Goal: Transaction & Acquisition: Book appointment/travel/reservation

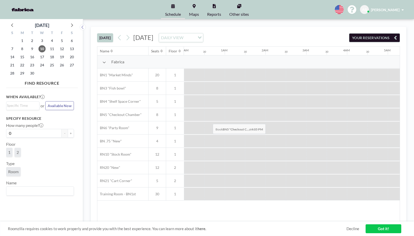
scroll to position [0, 631]
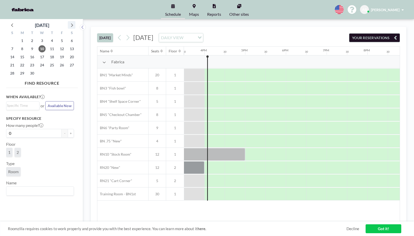
click at [72, 26] on icon at bounding box center [71, 25] width 7 height 7
click at [73, 24] on icon at bounding box center [71, 25] width 7 height 7
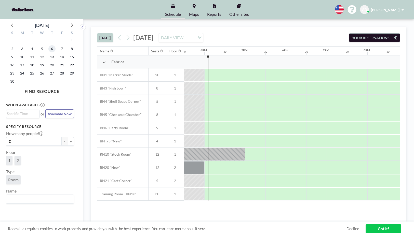
click at [52, 47] on span "6" at bounding box center [51, 48] width 7 height 7
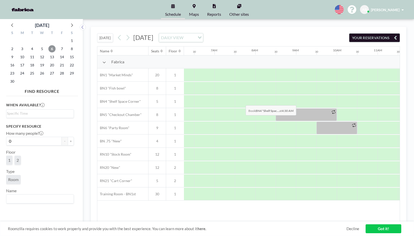
scroll to position [0, 305]
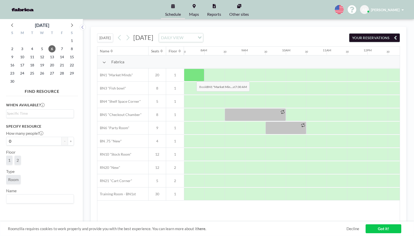
click at [192, 78] on div at bounding box center [194, 75] width 20 height 13
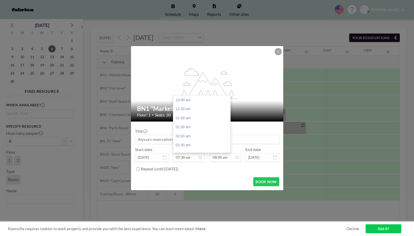
scroll to position [136, 0]
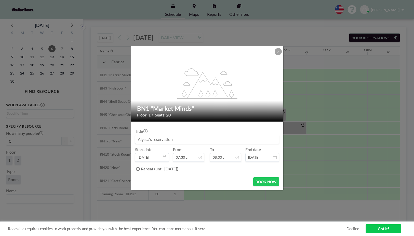
click at [144, 171] on label "Repeat (until [DATE])" at bounding box center [159, 168] width 37 height 5
click at [140, 171] on input "Repeat (until [DATE])" at bounding box center [137, 169] width 3 height 3
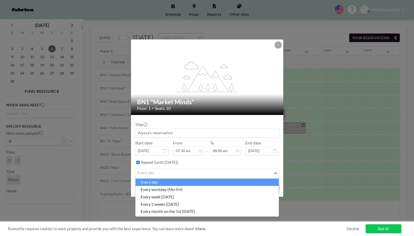
click at [149, 171] on div "every day" at bounding box center [204, 173] width 138 height 8
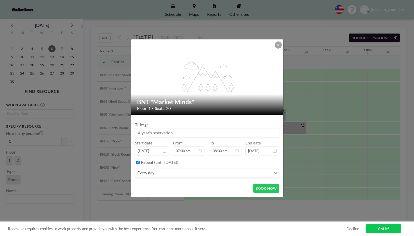
click at [161, 160] on label "Repeat (until [DATE])" at bounding box center [159, 162] width 37 height 5
click at [140, 161] on input "Repeat (until [DATE])" at bounding box center [137, 162] width 3 height 3
checkbox input "false"
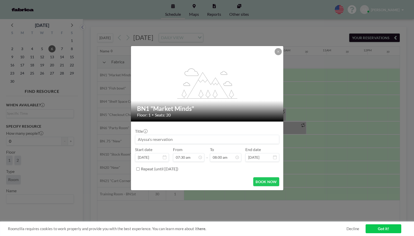
click at [248, 174] on form "Title Start date [DATE] From 07:30 am - To 08:00 am End date [DATE] [DATE] S M …" at bounding box center [207, 156] width 152 height 69
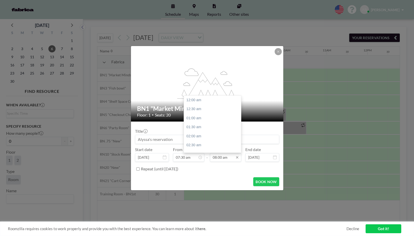
scroll to position [145, 0]
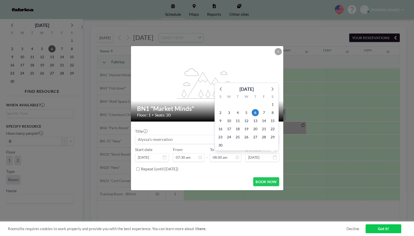
click at [257, 156] on input "[DATE]" at bounding box center [262, 157] width 34 height 9
click at [262, 112] on span "7" at bounding box center [263, 112] width 7 height 7
type input "[DATE]"
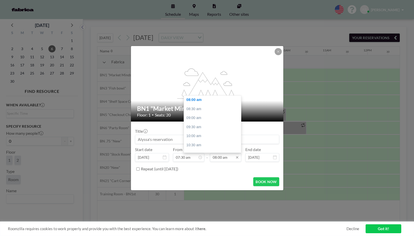
click at [230, 156] on input "08:00 am" at bounding box center [225, 157] width 31 height 9
click at [200, 141] on div "04:00 pm" at bounding box center [214, 142] width 60 height 9
type input "04:00 pm"
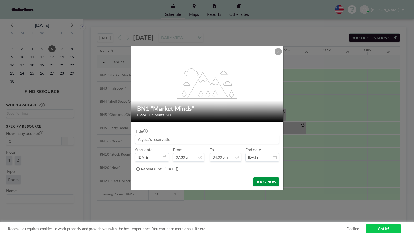
click at [268, 178] on button "BOOK NOW" at bounding box center [266, 181] width 26 height 9
